Goal: Understand process/instructions: Learn how to perform a task or action

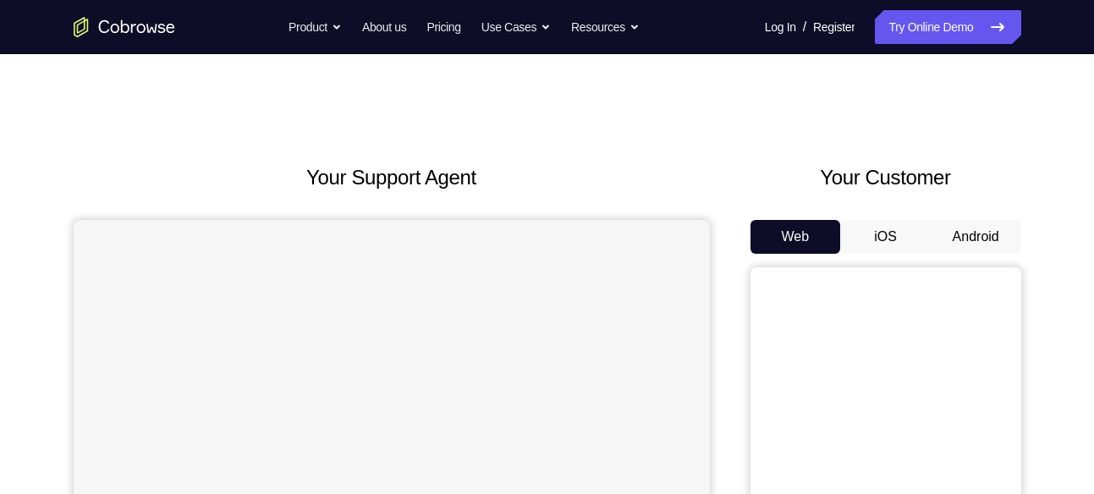
click at [992, 225] on button "Android" at bounding box center [976, 237] width 91 height 34
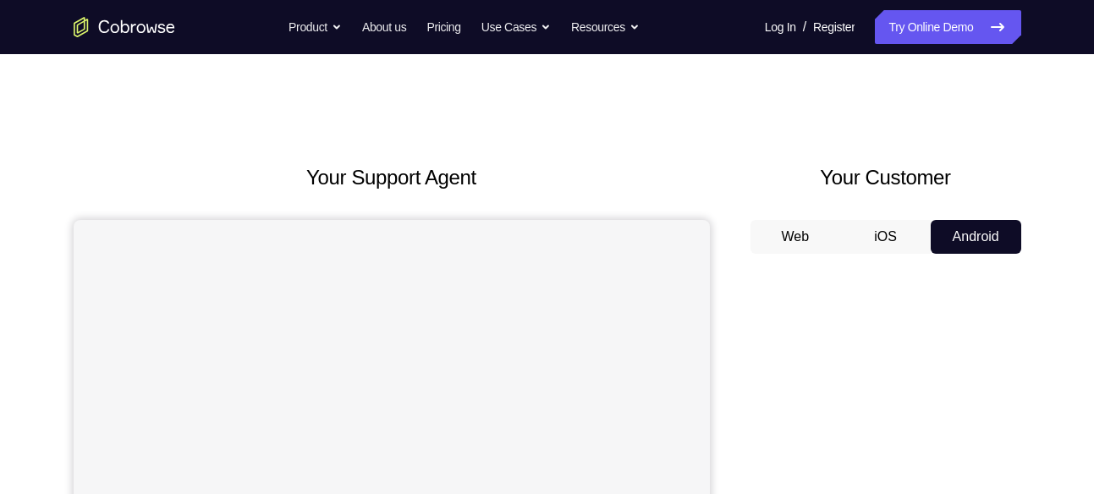
click at [992, 225] on button "Android" at bounding box center [976, 237] width 91 height 34
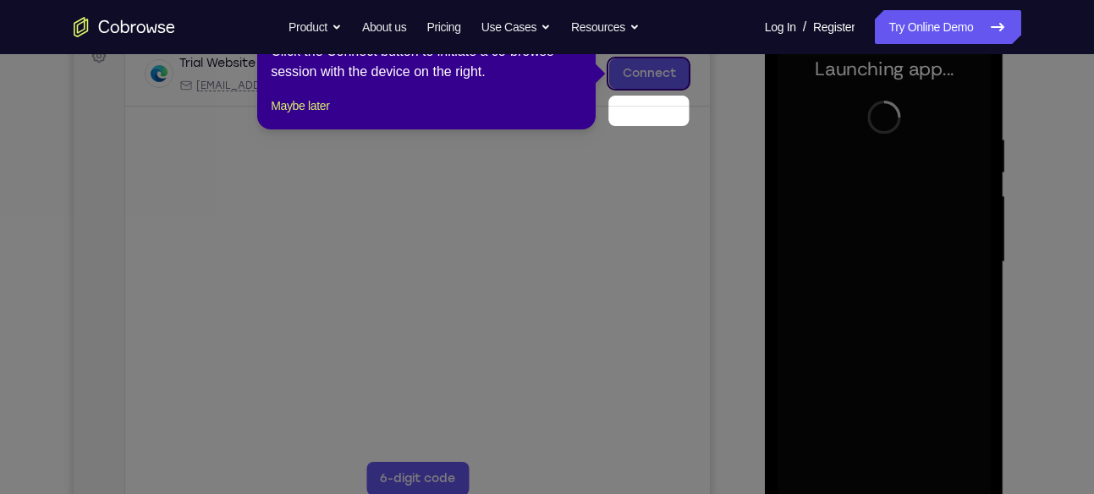
scroll to position [218, 0]
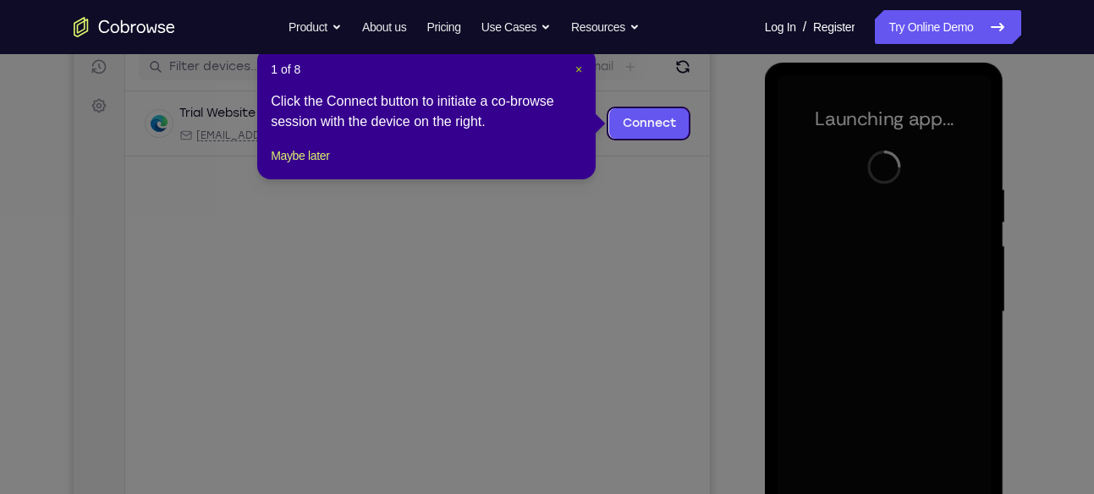
click at [578, 69] on span "×" at bounding box center [579, 70] width 7 height 14
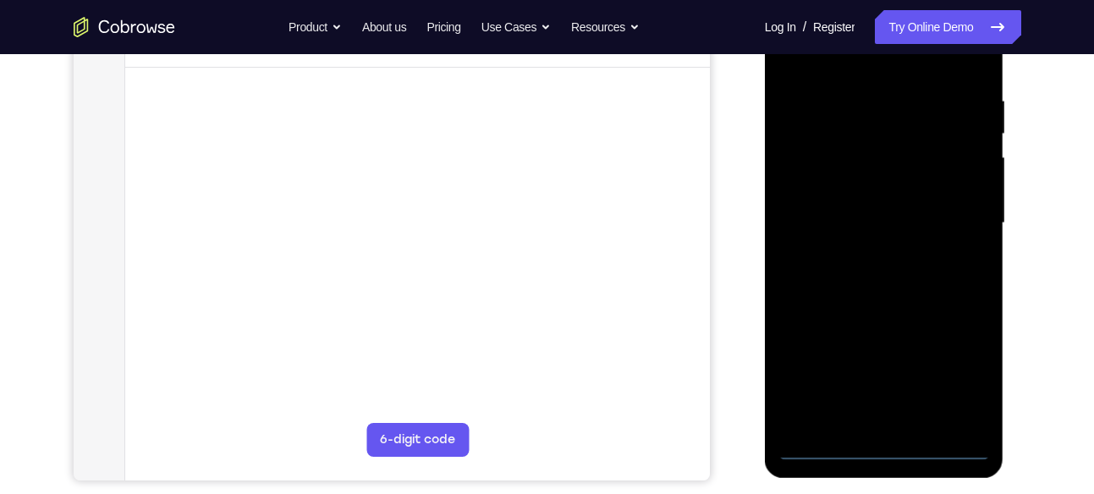
scroll to position [309, 0]
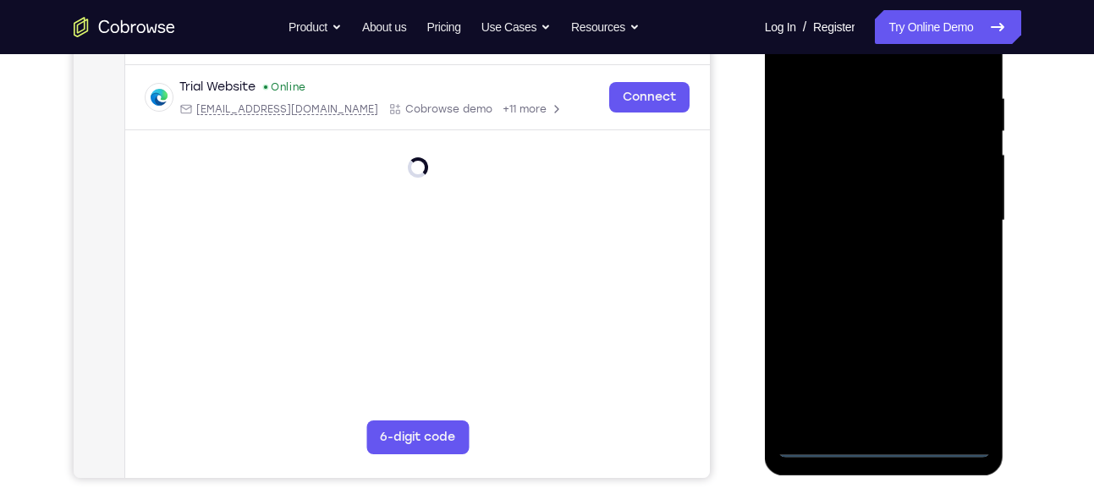
click at [881, 443] on div at bounding box center [884, 221] width 213 height 474
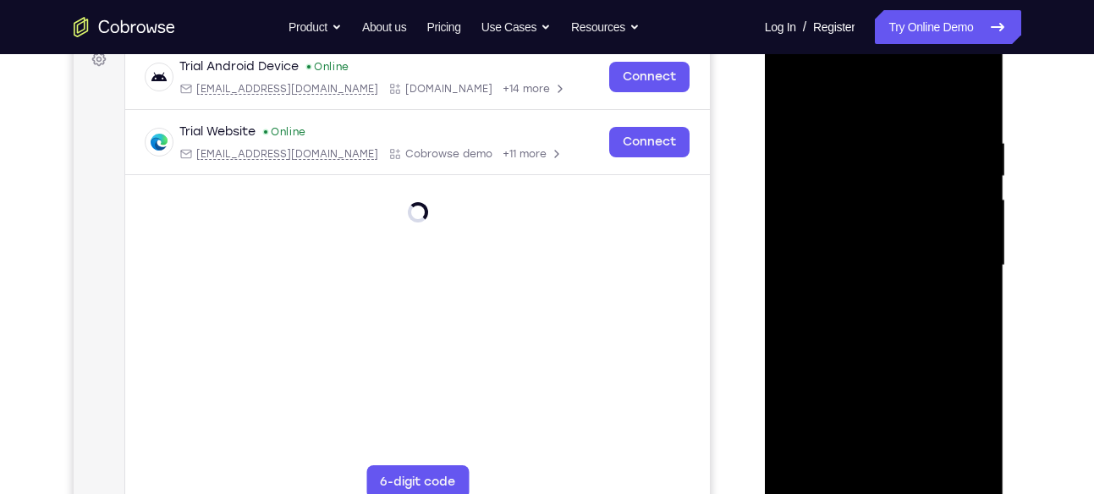
scroll to position [263, 0]
click at [960, 411] on div at bounding box center [884, 267] width 213 height 474
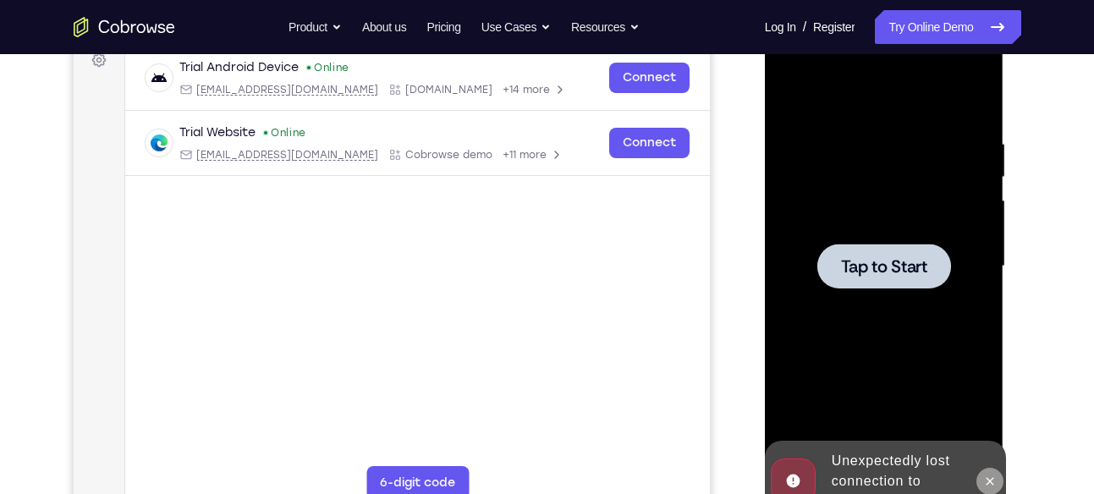
click at [990, 481] on icon at bounding box center [991, 482] width 14 height 14
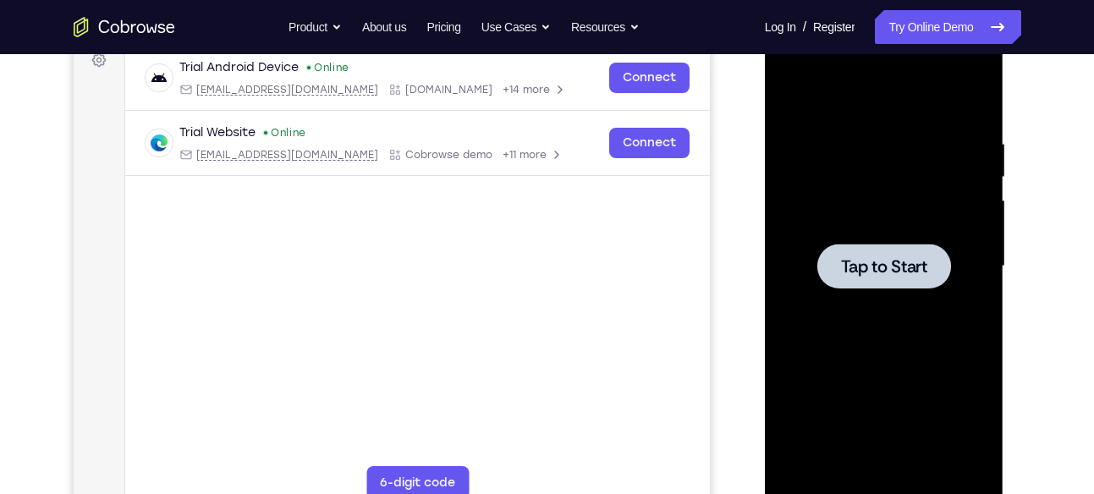
click at [863, 270] on span "Tap to Start" at bounding box center [884, 266] width 86 height 17
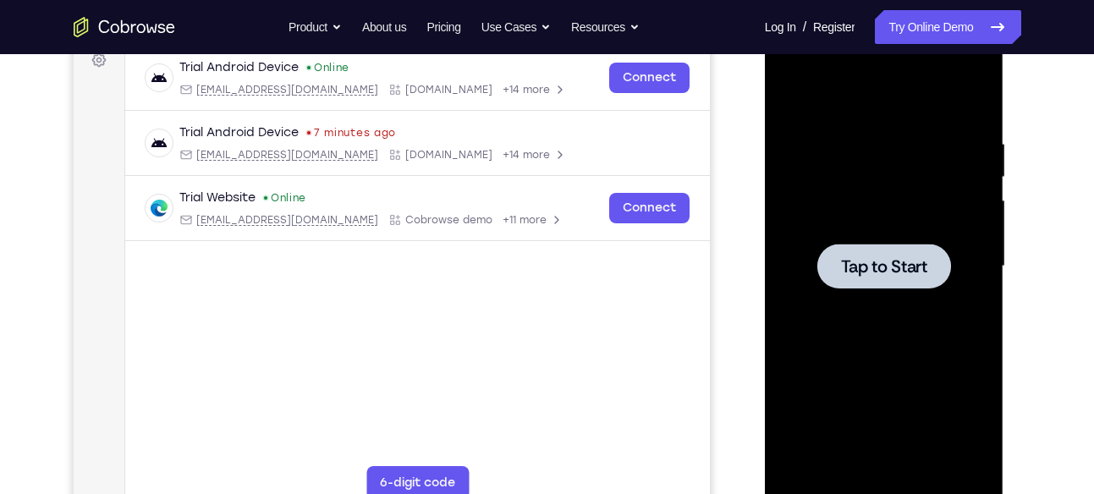
click at [855, 264] on span "Tap to Start" at bounding box center [884, 266] width 86 height 17
